Goal: Obtain resource: Download file/media

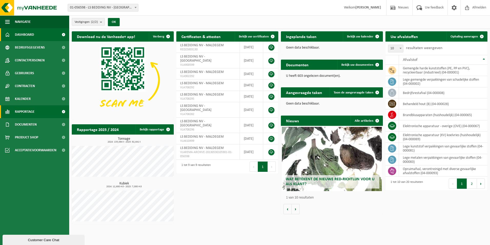
click at [28, 112] on span "Rapportage" at bounding box center [25, 111] width 20 height 13
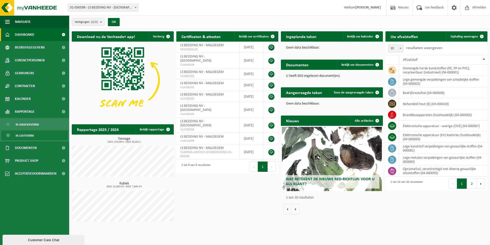
click at [29, 136] on span "In lijstvorm" at bounding box center [25, 136] width 18 height 10
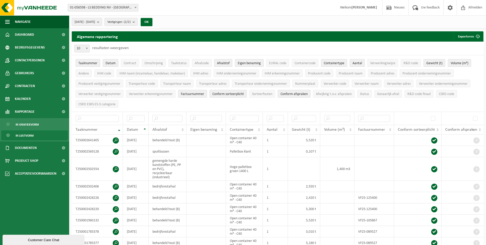
click at [102, 24] on b "submit" at bounding box center [99, 21] width 5 height 7
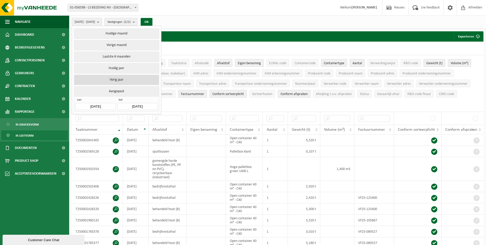
click at [116, 77] on button "Vorig jaar" at bounding box center [116, 80] width 85 height 10
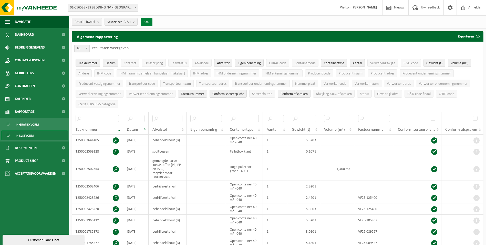
click at [153, 22] on button "OK" at bounding box center [147, 22] width 12 height 8
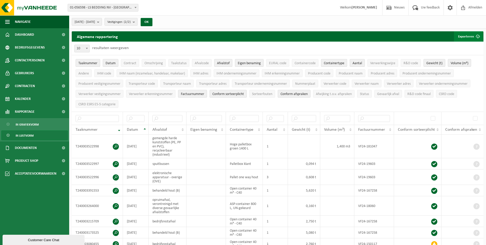
click at [465, 37] on button "Exporteren" at bounding box center [468, 36] width 29 height 10
click at [466, 57] on link "Alle beschikbare kolommen" at bounding box center [460, 57] width 46 height 10
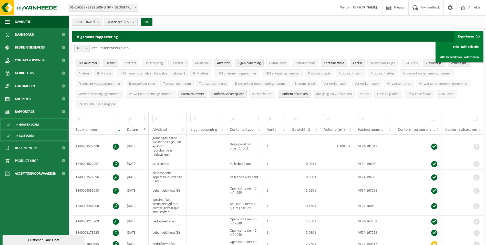
click at [26, 125] on span "In grafiekvorm" at bounding box center [27, 124] width 23 height 10
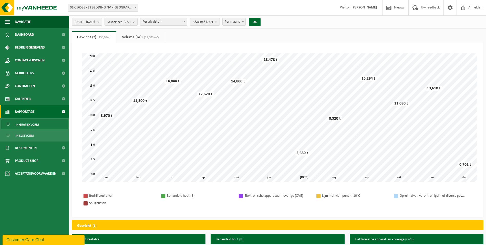
click at [102, 23] on b "submit" at bounding box center [99, 21] width 5 height 7
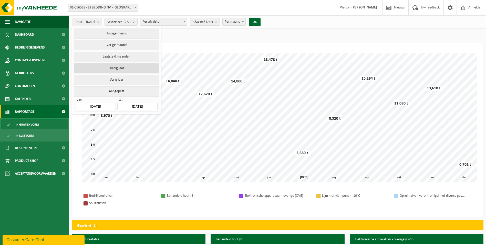
click at [120, 68] on button "Huidig jaar" at bounding box center [116, 68] width 85 height 10
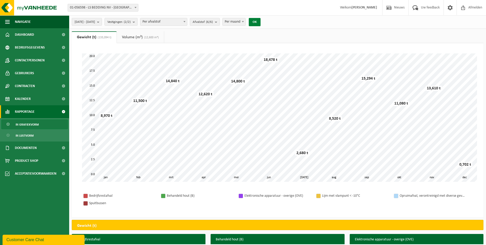
click at [261, 23] on button "OK" at bounding box center [255, 22] width 12 height 8
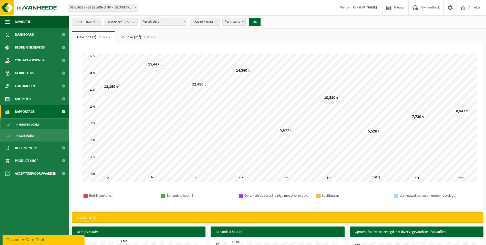
click at [102, 23] on b "submit" at bounding box center [99, 21] width 5 height 7
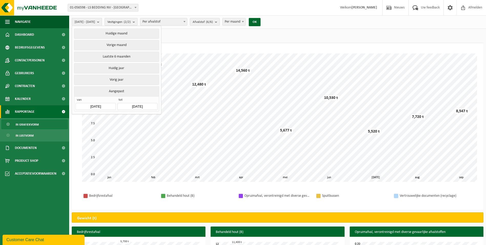
click at [102, 22] on b "submit" at bounding box center [99, 21] width 5 height 7
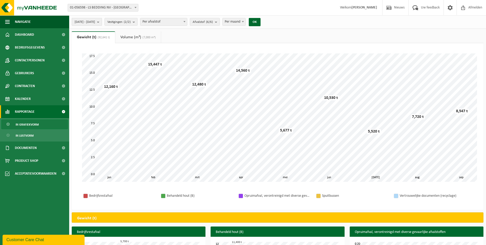
click at [102, 22] on b "submit" at bounding box center [99, 21] width 5 height 7
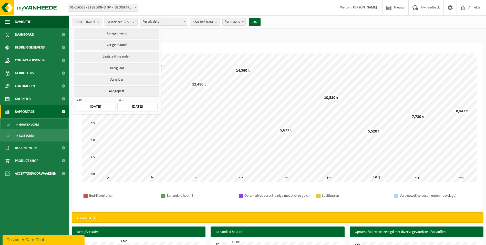
click at [107, 105] on input "2025-01-01" at bounding box center [96, 106] width 40 height 7
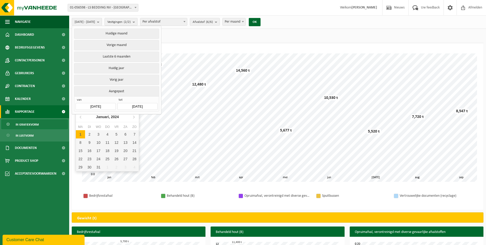
click at [107, 104] on input "2025-01-01" at bounding box center [96, 106] width 40 height 7
click at [79, 115] on icon at bounding box center [81, 117] width 8 height 8
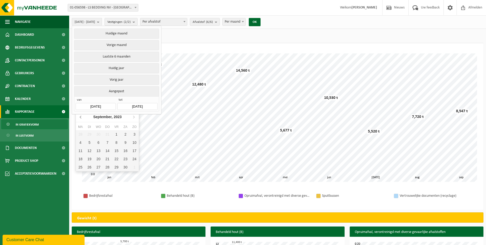
click at [79, 115] on icon at bounding box center [81, 117] width 8 height 8
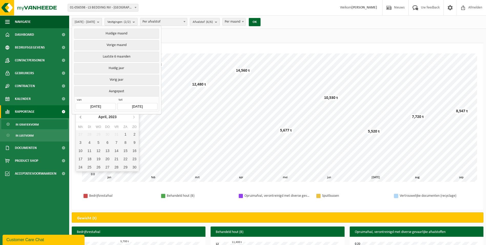
click at [79, 115] on icon at bounding box center [81, 117] width 8 height 8
click at [132, 115] on icon at bounding box center [134, 117] width 8 height 8
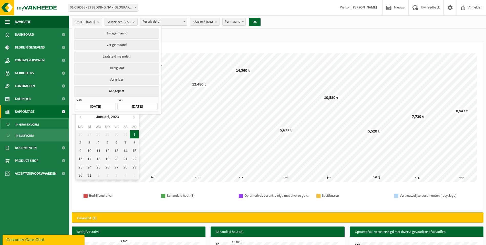
click at [135, 132] on div "1" at bounding box center [134, 134] width 9 height 8
type input "2023-01-01"
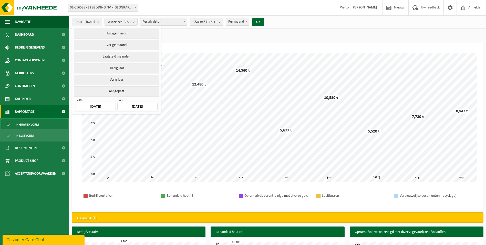
click at [149, 105] on input "[DATE]" at bounding box center [137, 106] width 40 height 7
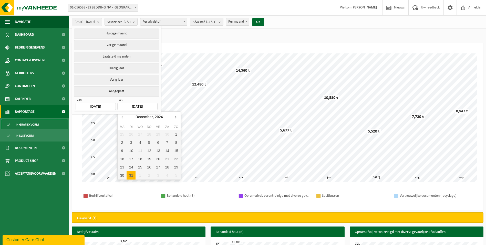
click at [174, 117] on icon at bounding box center [176, 117] width 8 height 8
click at [174, 118] on icon at bounding box center [176, 117] width 8 height 8
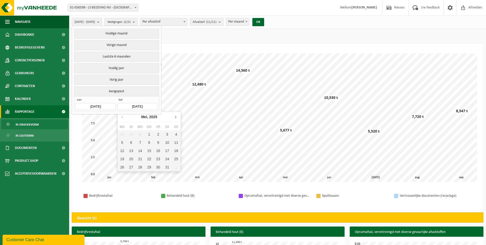
click at [174, 118] on icon at bounding box center [176, 117] width 8 height 8
click at [130, 158] on div "23" at bounding box center [131, 159] width 9 height 8
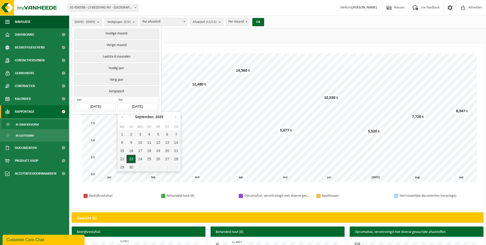
type input "[DATE]"
type input "2023-01-01"
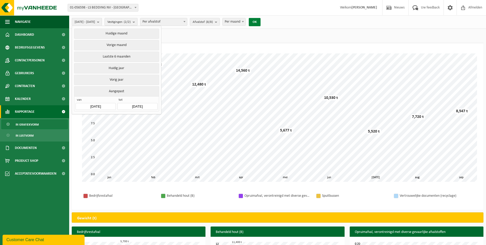
click at [261, 22] on button "OK" at bounding box center [255, 22] width 12 height 8
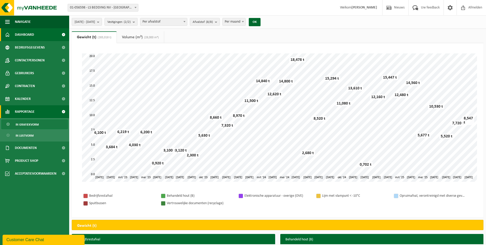
click at [28, 36] on span "Dashboard" at bounding box center [24, 34] width 19 height 13
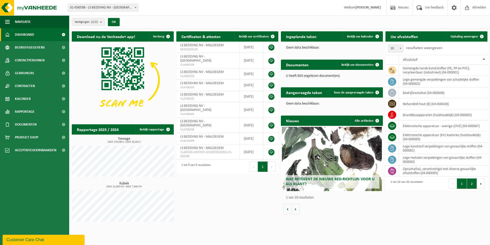
click at [470, 186] on button "2" at bounding box center [472, 183] width 10 height 10
